Goal: Task Accomplishment & Management: Use online tool/utility

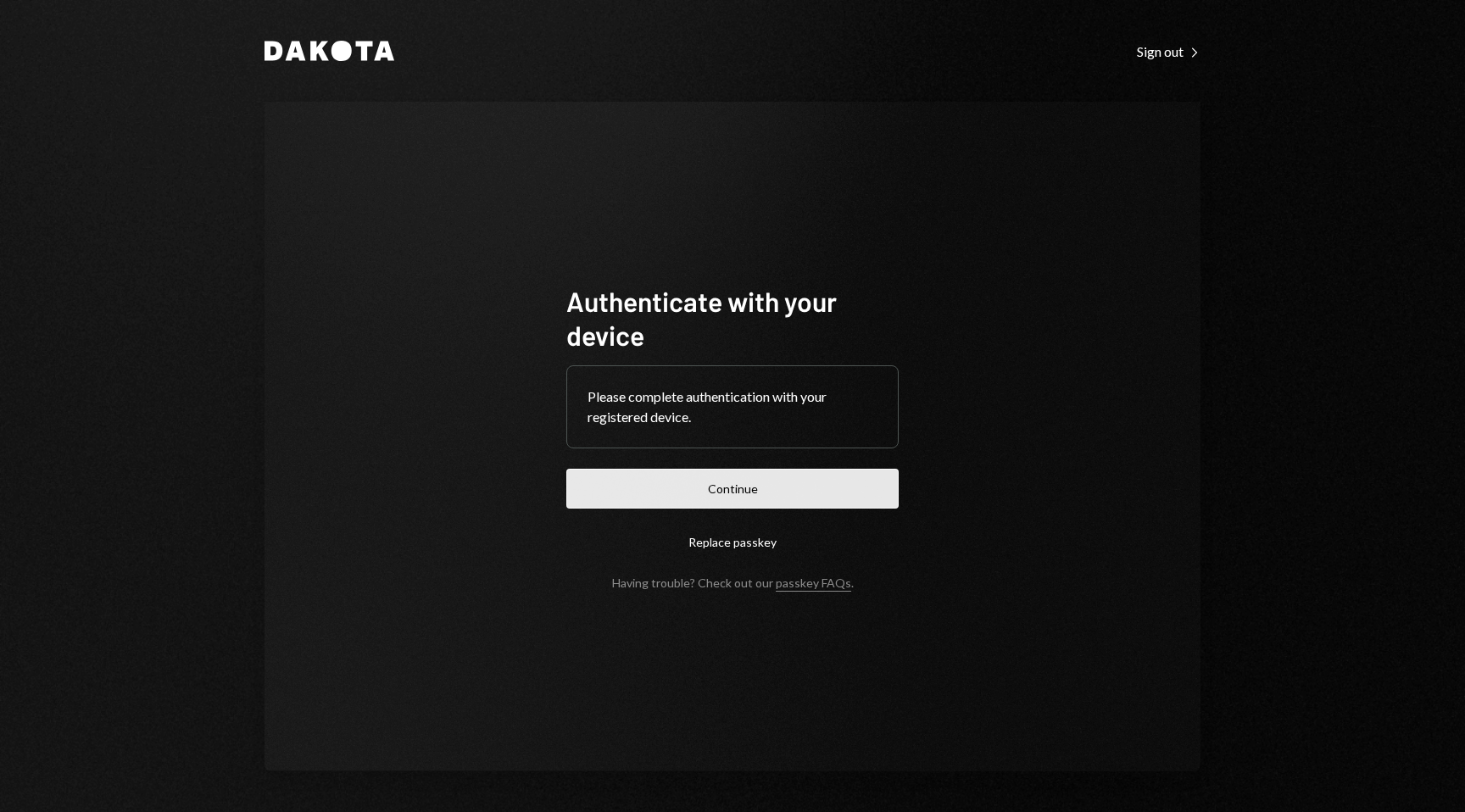
click at [781, 488] on button "Continue" at bounding box center [732, 488] width 332 height 40
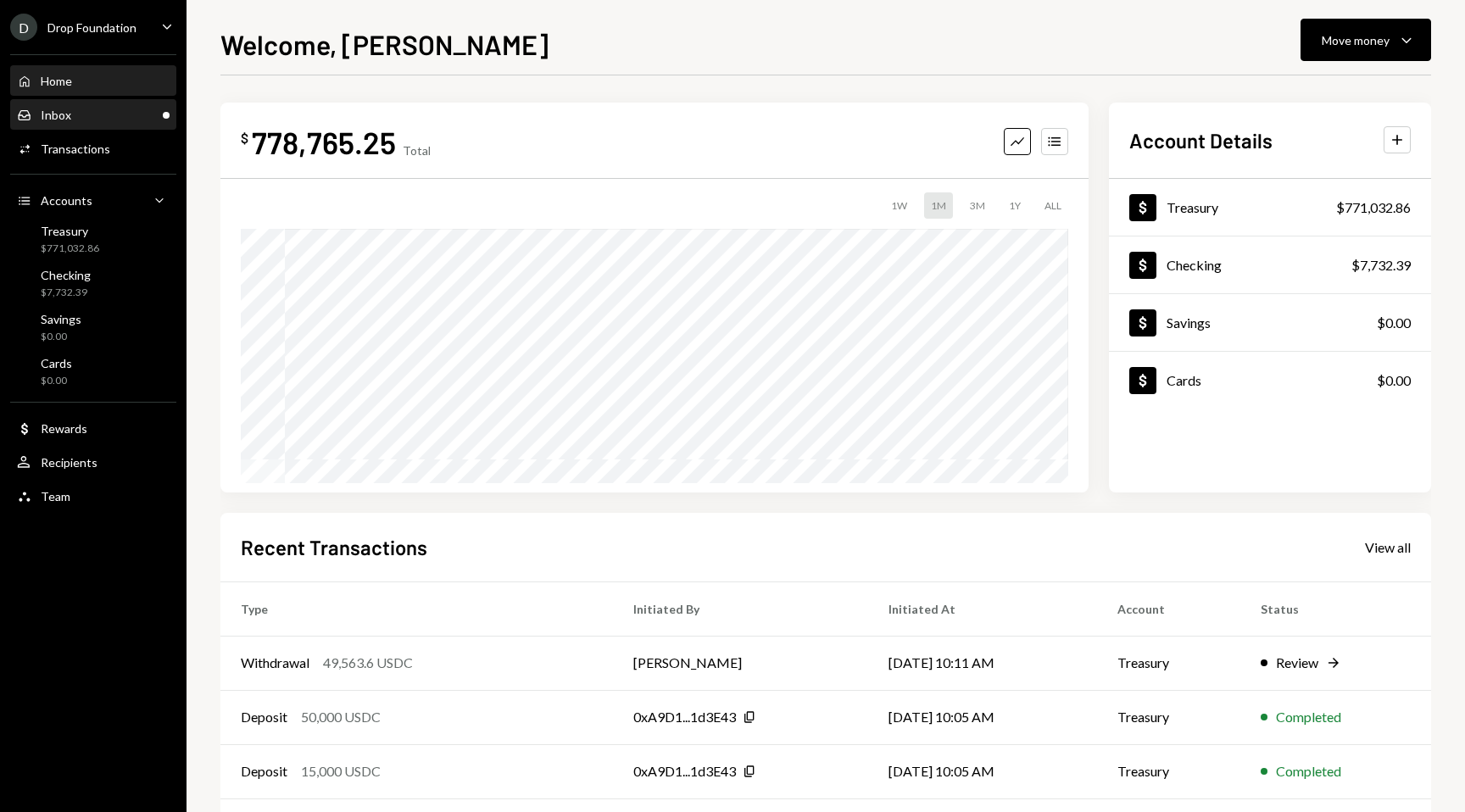
click at [149, 102] on div "Inbox Inbox" at bounding box center [93, 116] width 153 height 29
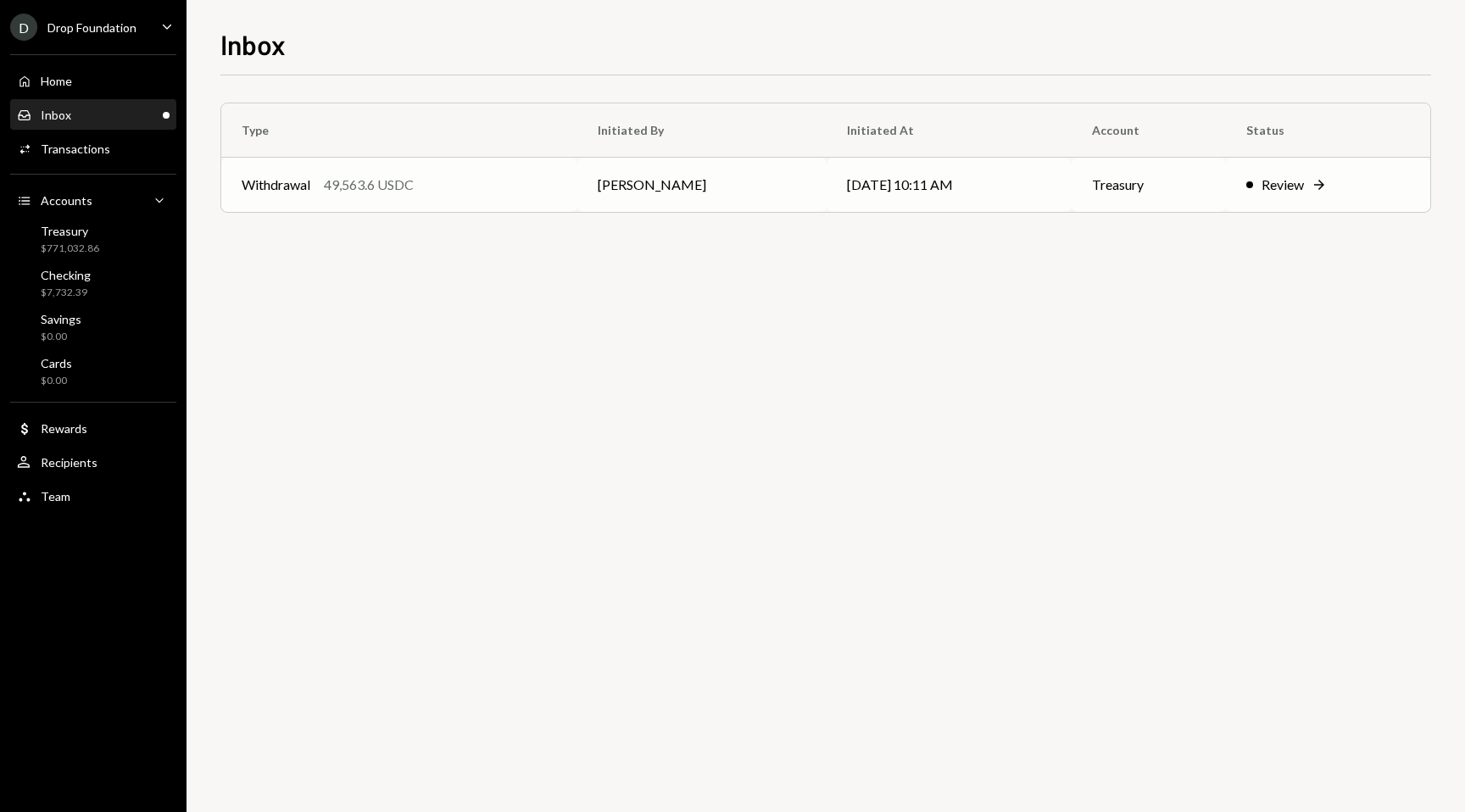
click at [1294, 183] on div "Review" at bounding box center [1282, 184] width 42 height 20
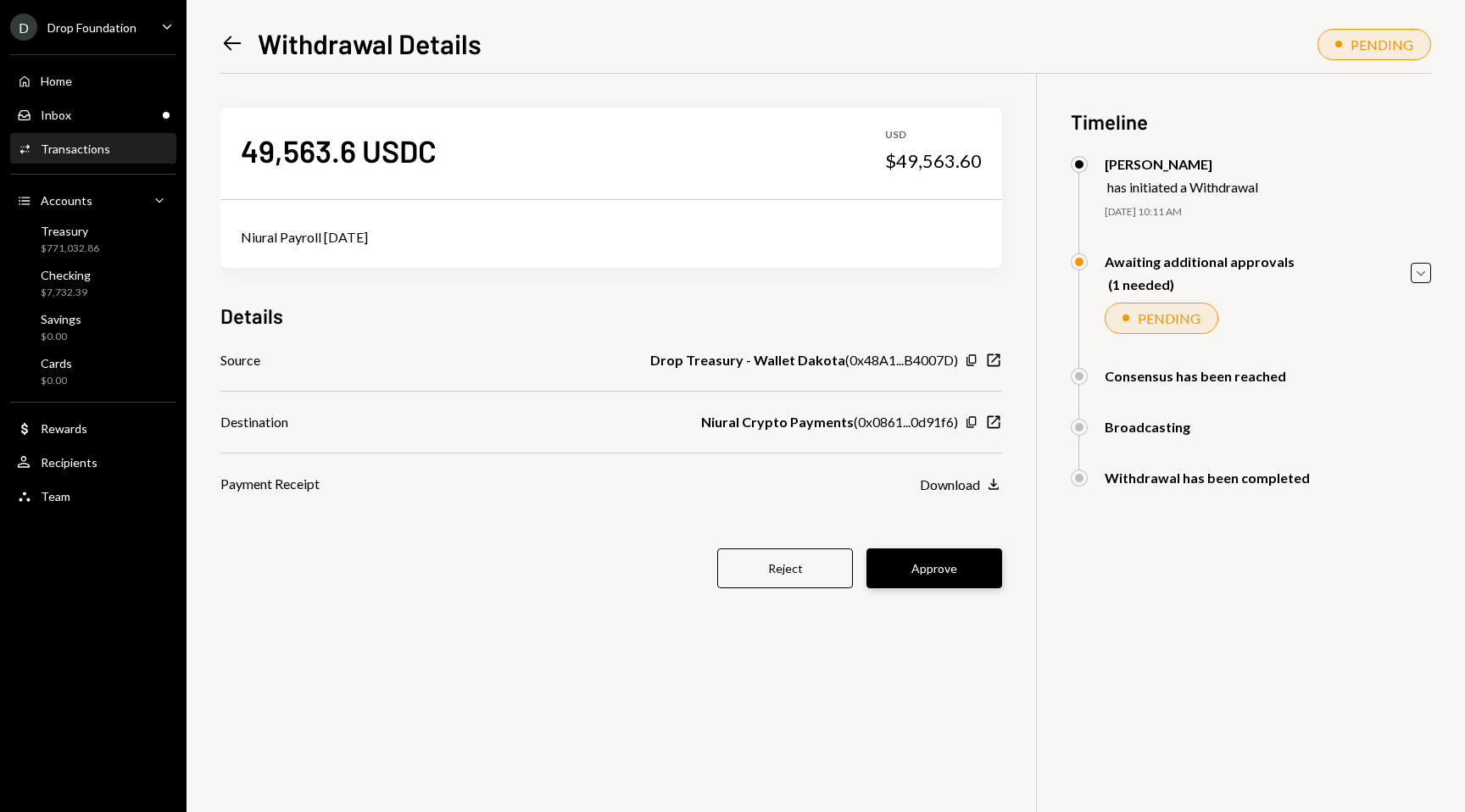
click at [989, 573] on button "Approve" at bounding box center [935, 567] width 136 height 40
